Goal: Find specific page/section: Find specific page/section

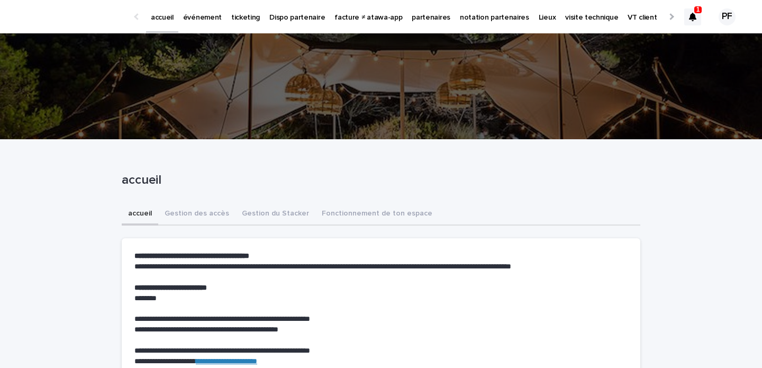
click at [693, 19] on icon at bounding box center [692, 17] width 7 height 8
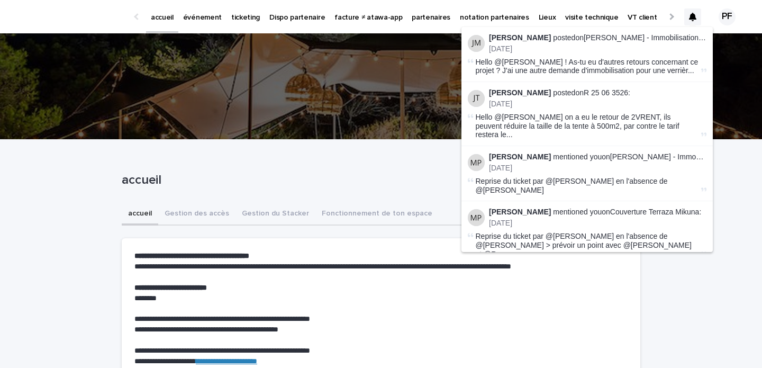
click at [693, 19] on icon at bounding box center [692, 17] width 7 height 8
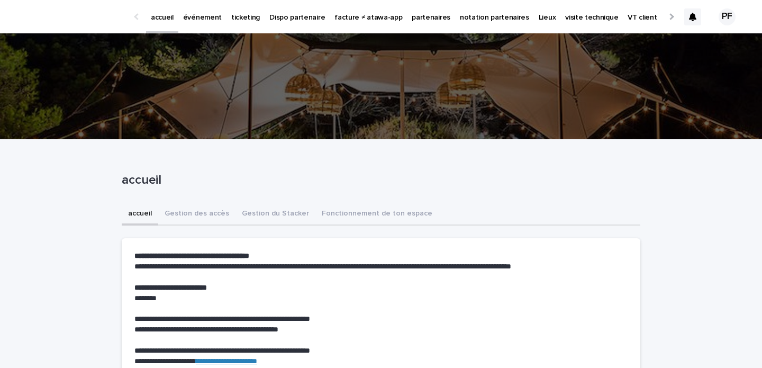
click at [195, 18] on p "événement" at bounding box center [202, 11] width 39 height 22
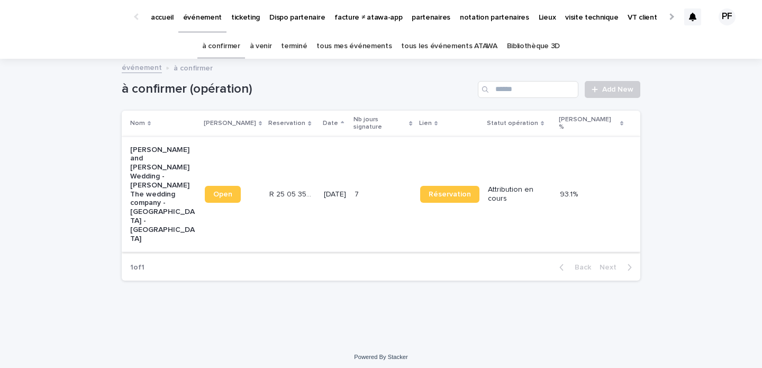
click at [230, 191] on span "Open" at bounding box center [222, 194] width 19 height 7
